Goal: Task Accomplishment & Management: Manage account settings

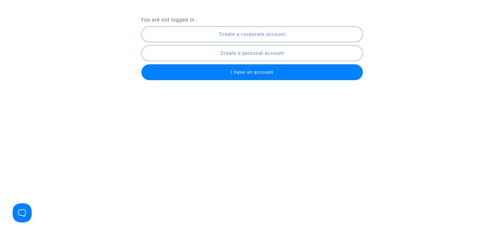
click at [257, 70] on span "I have an account" at bounding box center [252, 72] width 42 height 6
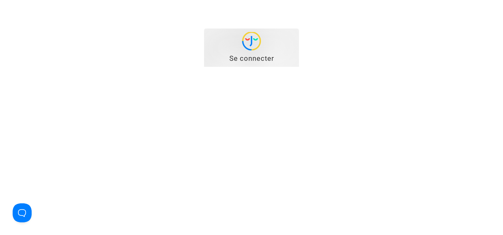
type input "[EMAIL_ADDRESS][DOMAIN_NAME]"
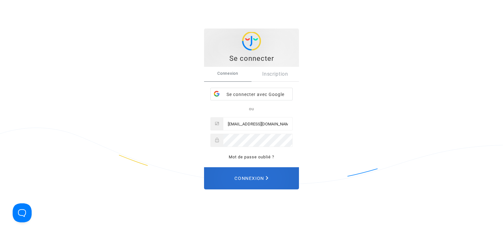
click at [265, 178] on span "Connexion" at bounding box center [252, 178] width 34 height 14
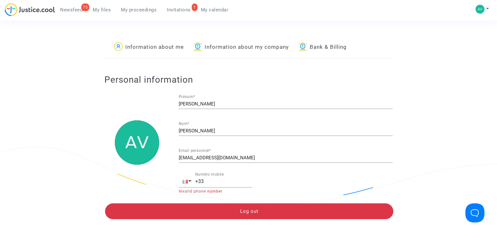
click at [178, 9] on span "Invitations" at bounding box center [179, 10] width 24 height 6
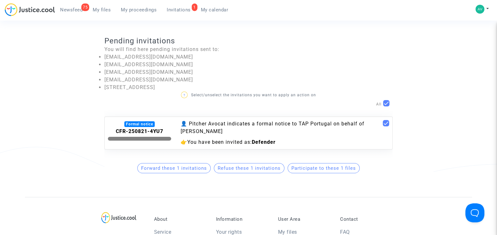
click at [318, 171] on span "Participate to these 1 files" at bounding box center [324, 168] width 65 height 6
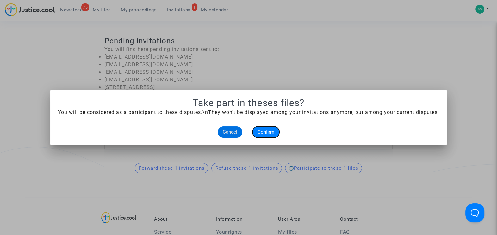
click at [268, 135] on span "Confirm" at bounding box center [266, 132] width 17 height 6
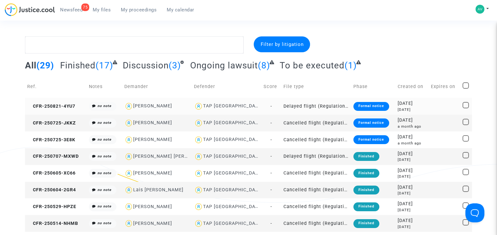
click at [161, 106] on div "Julien Clergue" at bounding box center [152, 105] width 39 height 5
type textarea "@"Julien Clergue" @"Pitcher Avocat""
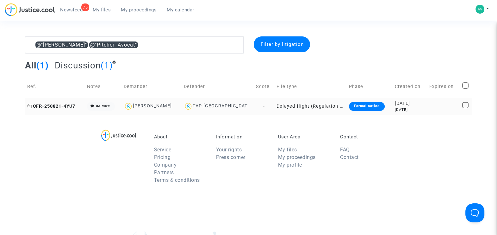
click at [61, 105] on span "CFR-250821-4YU7" at bounding box center [51, 106] width 48 height 5
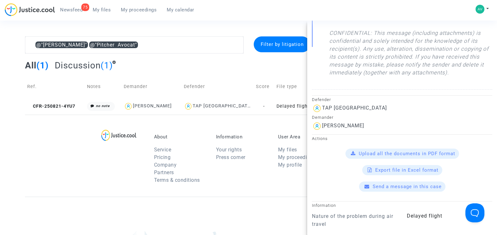
scroll to position [277, 0]
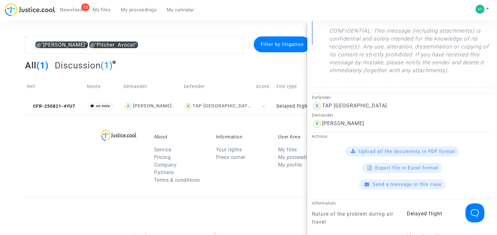
drag, startPoint x: 359, startPoint y: 123, endPoint x: 323, endPoint y: 124, distance: 36.4
click at [323, 124] on div "Julien Clergue" at bounding box center [402, 124] width 180 height 10
copy div "Julien Clergue"
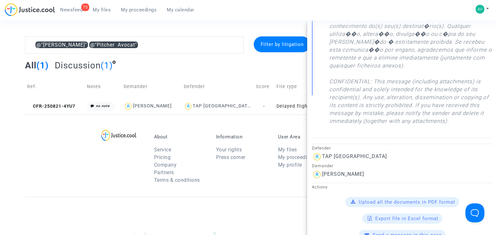
scroll to position [294, 0]
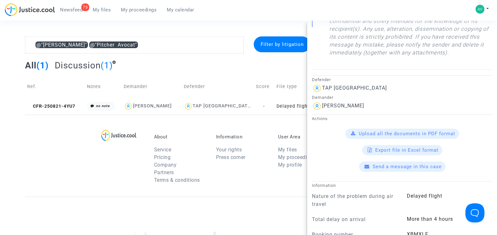
click at [397, 132] on span "Upload all the documents in PDF format" at bounding box center [407, 134] width 97 height 6
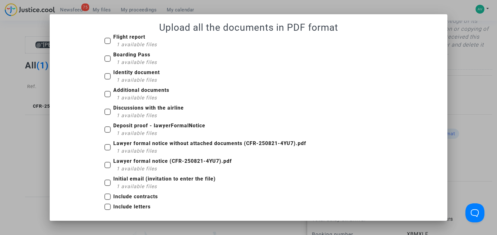
click at [106, 40] on span at bounding box center [107, 41] width 6 height 6
click at [107, 44] on input "Flight report 1 available files" at bounding box center [107, 44] width 0 height 0
checkbox input "true"
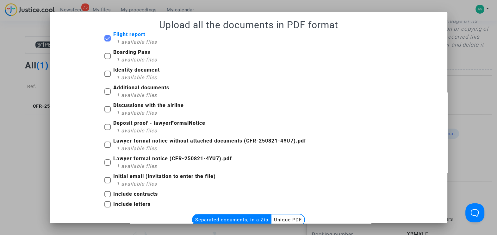
click at [104, 55] on span at bounding box center [107, 56] width 6 height 6
click at [107, 59] on input "Boarding Pass 1 available files" at bounding box center [107, 59] width 0 height 0
checkbox input "true"
click at [104, 75] on span at bounding box center [107, 74] width 6 height 6
click at [107, 77] on input "Identity document 1 available files" at bounding box center [107, 77] width 0 height 0
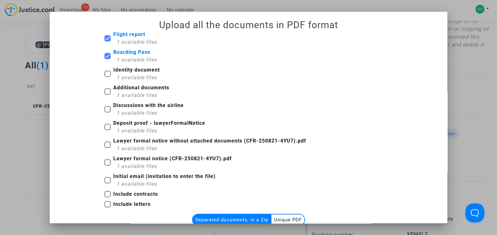
checkbox input "true"
click at [107, 91] on span at bounding box center [107, 91] width 6 height 6
click at [107, 95] on input "Additional documents 1 available files" at bounding box center [107, 95] width 0 height 0
checkbox input "true"
click at [106, 108] on span at bounding box center [107, 109] width 6 height 6
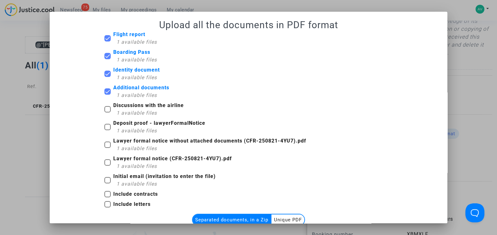
click at [107, 112] on input "Discussions with the airline 1 available files" at bounding box center [107, 112] width 0 height 0
checkbox input "true"
click at [105, 125] on span at bounding box center [107, 127] width 6 height 6
click at [107, 130] on input "Deposit proof - lawyerFormalNotice 1 available files" at bounding box center [107, 130] width 0 height 0
checkbox input "true"
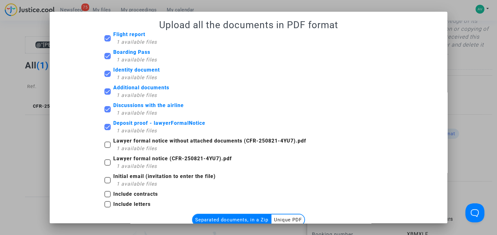
click at [105, 143] on span at bounding box center [107, 145] width 6 height 6
click at [107, 148] on input "Lawyer formal notice without attached documents (CFR-250821-4YU7).pdf 1 availab…" at bounding box center [107, 148] width 0 height 0
checkbox input "true"
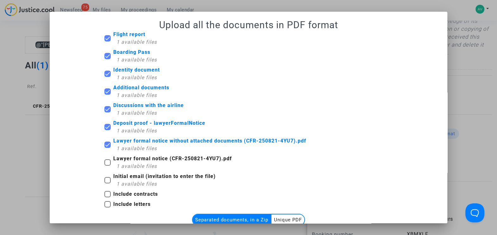
click at [104, 161] on span at bounding box center [107, 162] width 6 height 6
click at [107, 166] on input "Lawyer formal notice (CFR-250821-4YU7).pdf 1 available files" at bounding box center [107, 166] width 0 height 0
checkbox input "true"
click at [104, 179] on span at bounding box center [107, 180] width 6 height 6
click at [107, 183] on input "Initial email (invitation to enter the file) 1 available files" at bounding box center [107, 183] width 0 height 0
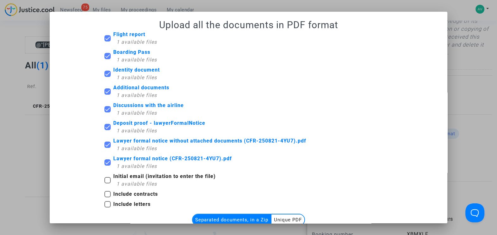
checkbox input "true"
click at [106, 193] on span at bounding box center [107, 194] width 6 height 6
click at [107, 197] on input "Include contracts" at bounding box center [107, 197] width 0 height 0
checkbox input "true"
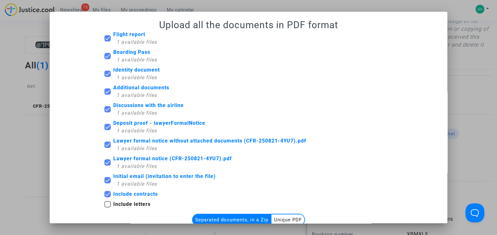
click at [105, 204] on span at bounding box center [107, 204] width 6 height 6
click at [107, 207] on input "Include letters" at bounding box center [107, 207] width 0 height 0
checkbox input "true"
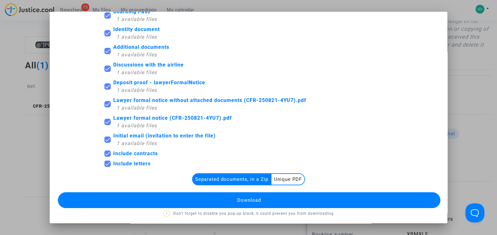
scroll to position [43, 0]
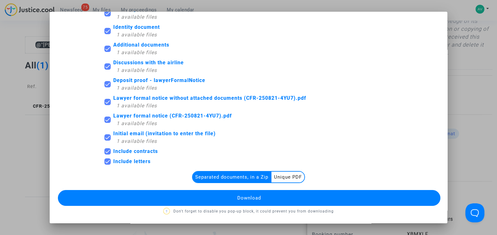
click at [248, 201] on button "Download" at bounding box center [249, 198] width 383 height 16
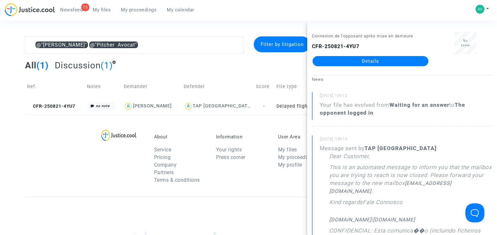
scroll to position [0, 0]
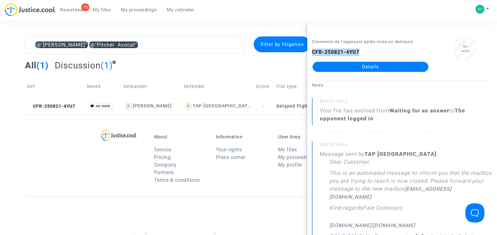
drag, startPoint x: 361, startPoint y: 51, endPoint x: 313, endPoint y: 52, distance: 47.5
click at [313, 52] on div "CFR-250821-4YU7 Details" at bounding box center [370, 59] width 117 height 23
copy b "CFR-250821-4YU7"
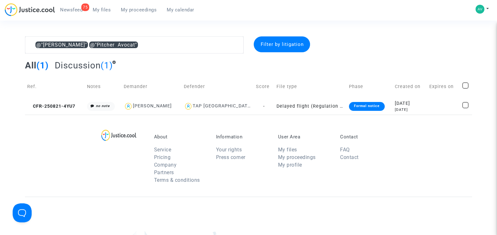
click at [36, 65] on span "All" at bounding box center [30, 65] width 11 height 10
click at [100, 9] on span "My files" at bounding box center [102, 10] width 18 height 6
